Goal: Task Accomplishment & Management: Manage account settings

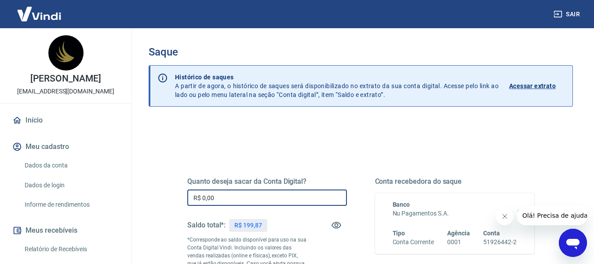
click at [274, 196] on input "R$ 0,00" at bounding box center [267, 197] width 160 height 16
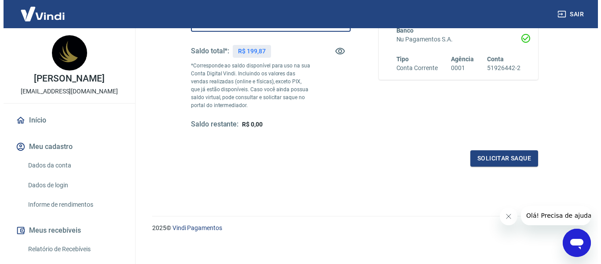
scroll to position [180, 0]
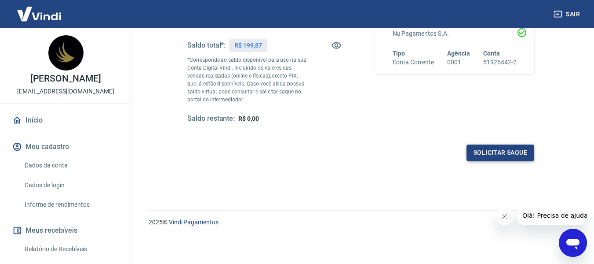
type input "R$ 199,87"
click at [487, 149] on button "Solicitar saque" at bounding box center [501, 152] width 68 height 16
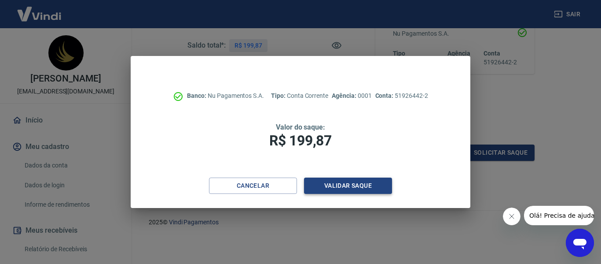
click at [325, 183] on button "Validar saque" at bounding box center [348, 185] width 88 height 16
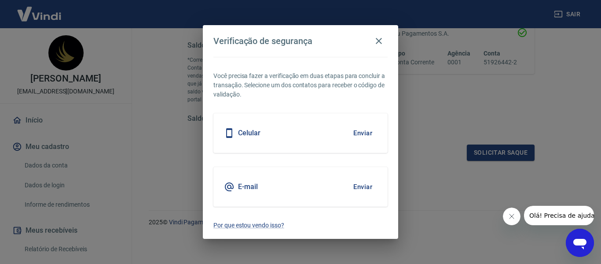
click at [297, 183] on div "E-mail Enviar" at bounding box center [300, 187] width 174 height 40
click at [356, 183] on button "Enviar" at bounding box center [363, 186] width 29 height 18
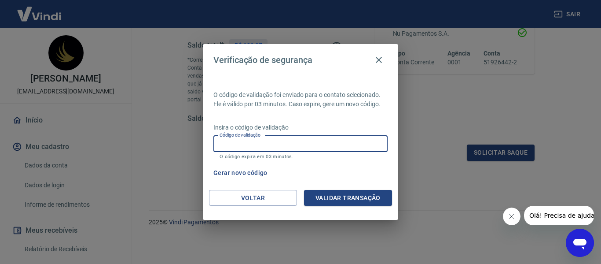
click at [291, 145] on input "Código de validação" at bounding box center [300, 144] width 174 height 16
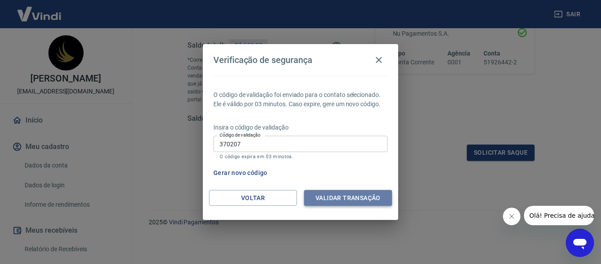
click at [347, 198] on button "Validar transação" at bounding box center [348, 198] width 88 height 16
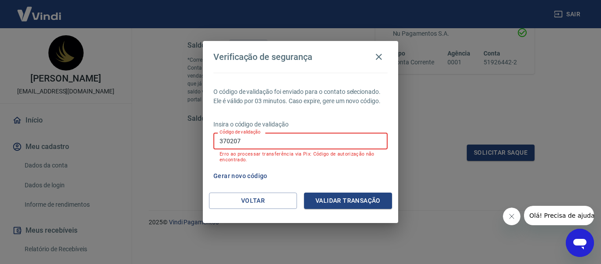
drag, startPoint x: 255, startPoint y: 139, endPoint x: 186, endPoint y: 137, distance: 69.1
click at [186, 137] on div "Verificação de segurança O código de validação foi enviado para o contato selec…" at bounding box center [300, 132] width 601 height 264
type input "278649"
click at [347, 201] on button "Validar transação" at bounding box center [348, 200] width 88 height 16
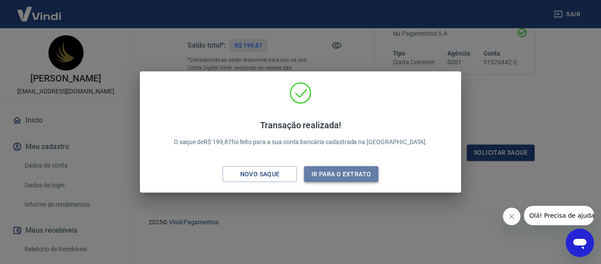
click at [342, 170] on button "Ir para o extrato" at bounding box center [341, 174] width 74 height 16
